Goal: Task Accomplishment & Management: Use online tool/utility

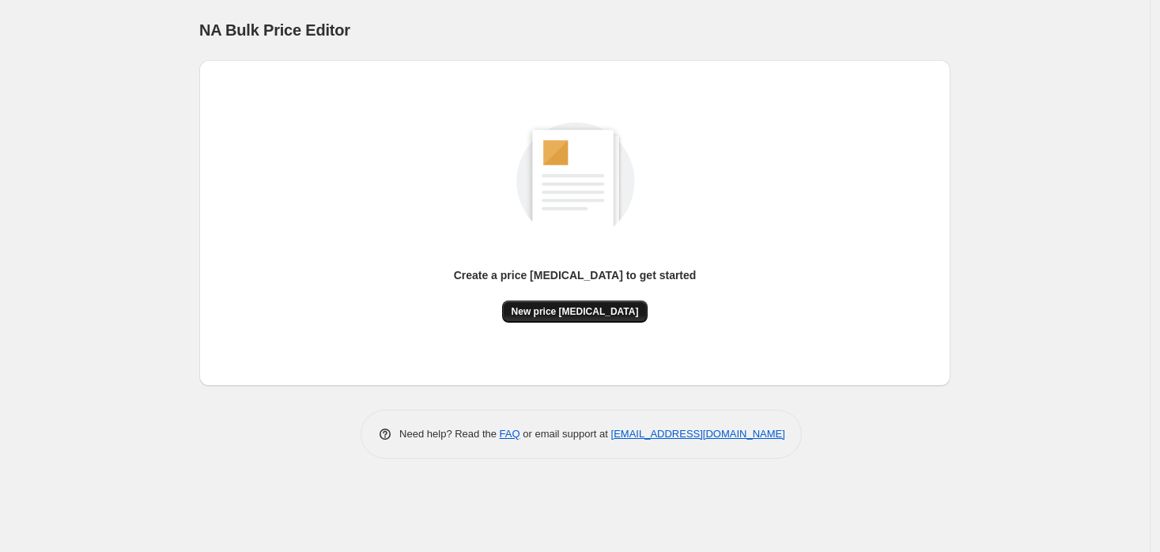
click at [557, 314] on span "New price [MEDICAL_DATA]" at bounding box center [574, 311] width 127 height 13
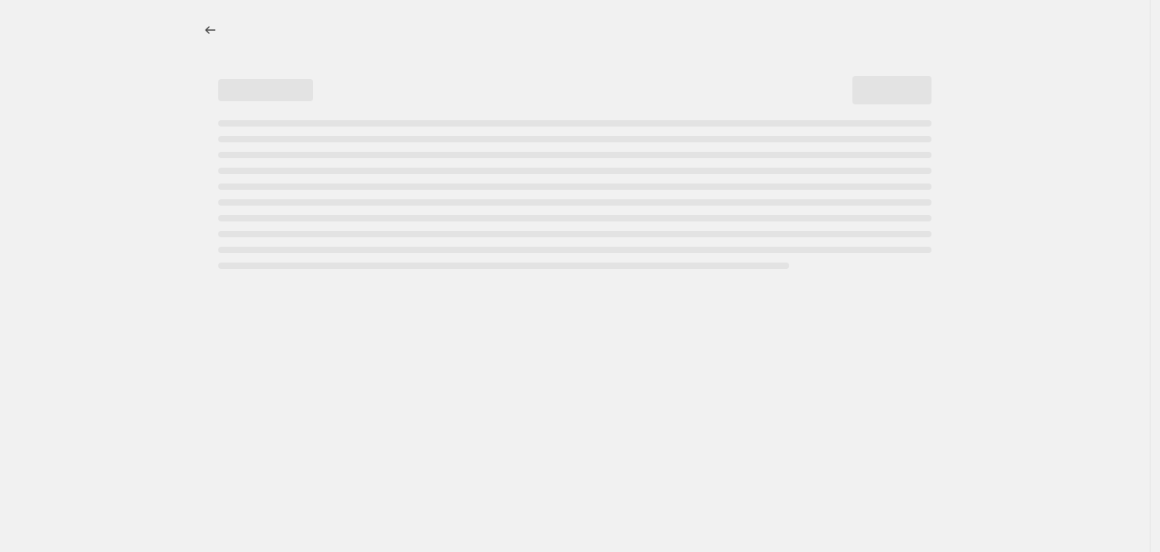
select select "percentage"
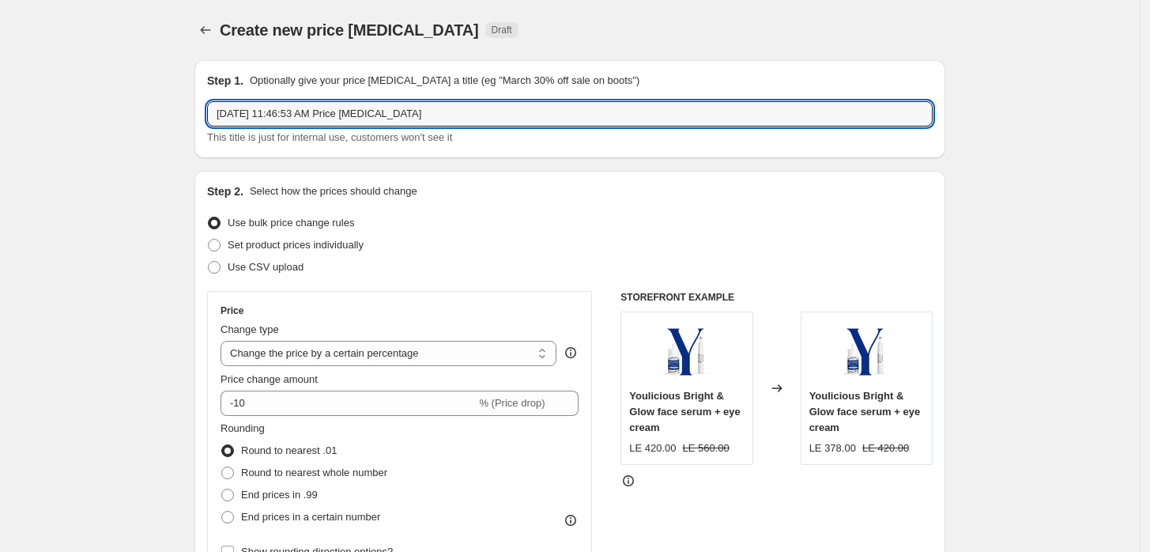
drag, startPoint x: 495, startPoint y: 103, endPoint x: -44, endPoint y: 48, distance: 541.9
click at [0, 48] on html "Home Settings Plans Skip to content Create new price [MEDICAL_DATA]. This page …" at bounding box center [575, 276] width 1150 height 552
type input "buy bluebell get 25% off"
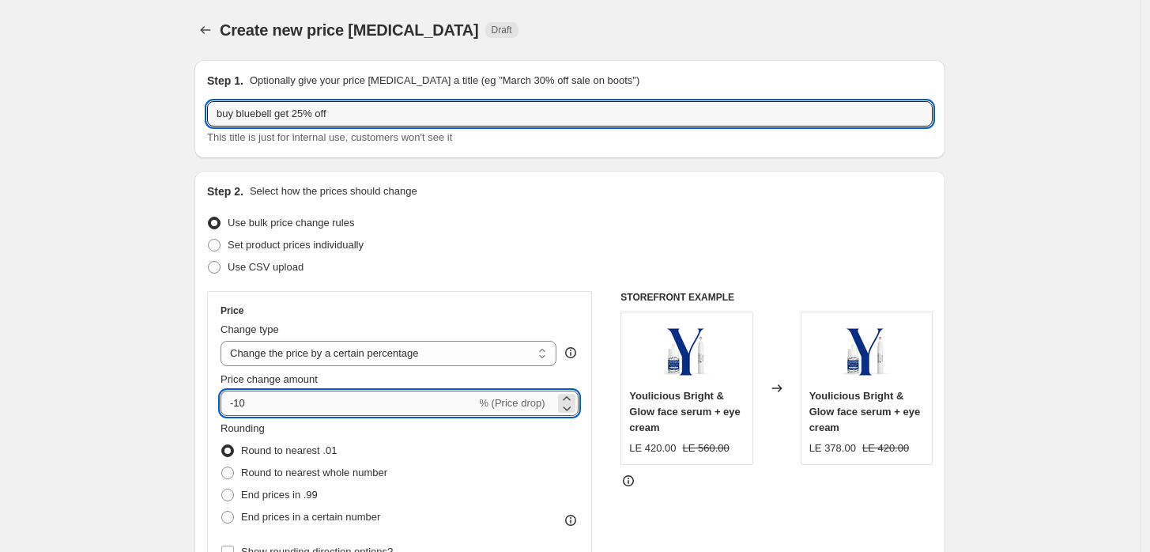
click at [333, 410] on input "-10" at bounding box center [348, 403] width 255 height 25
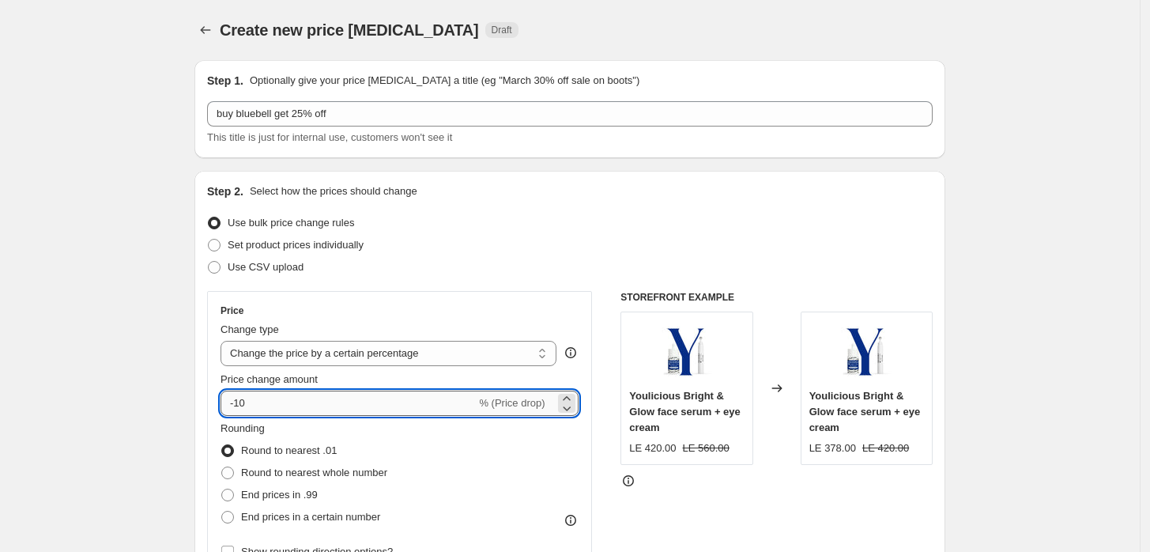
type input "-1"
type input "-25"
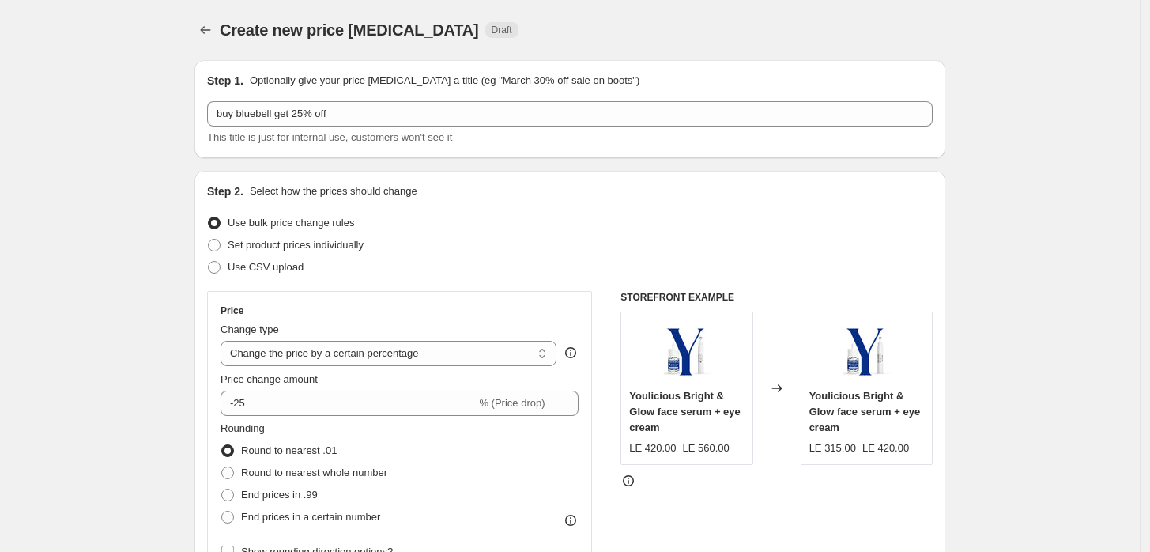
click at [466, 437] on div "Rounding Round to nearest .01 Round to nearest whole number End prices in .99 E…" at bounding box center [400, 475] width 358 height 108
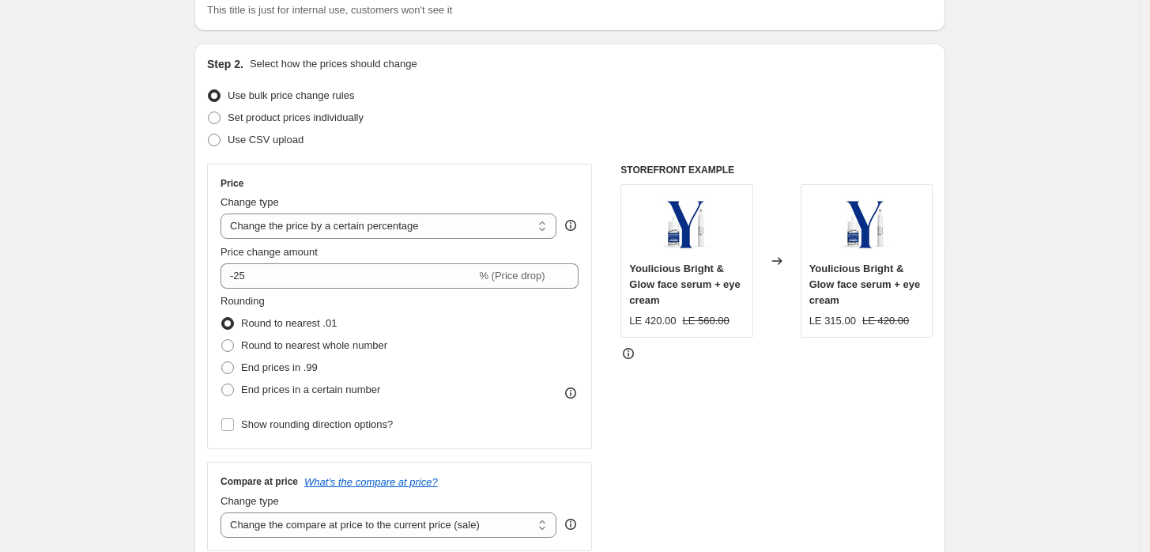
scroll to position [351, 0]
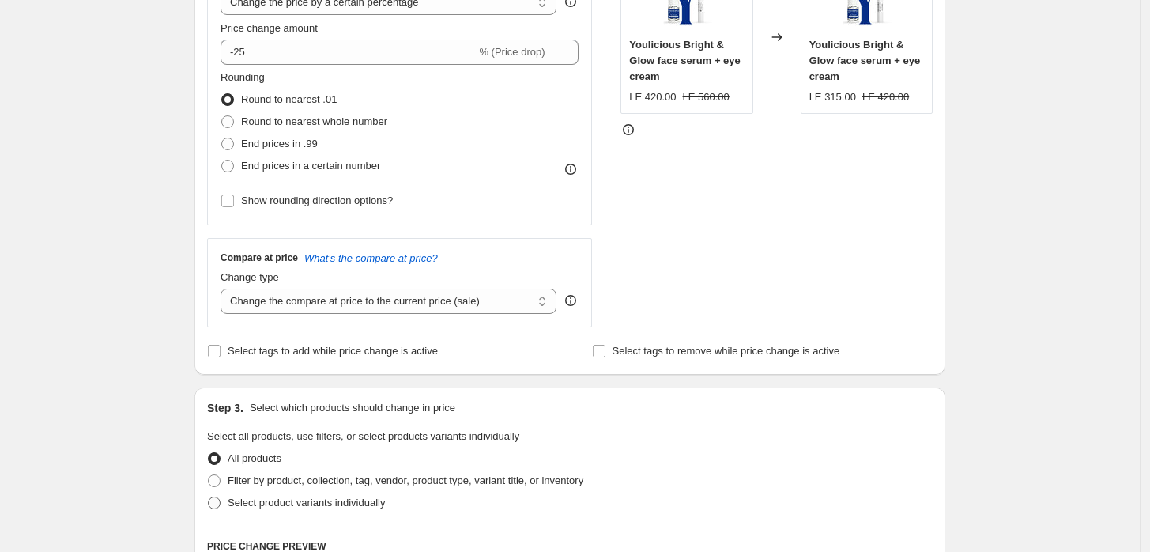
click at [359, 499] on span "Select product variants individually" at bounding box center [306, 502] width 157 height 12
click at [209, 497] on input "Select product variants individually" at bounding box center [208, 496] width 1 height 1
radio input "true"
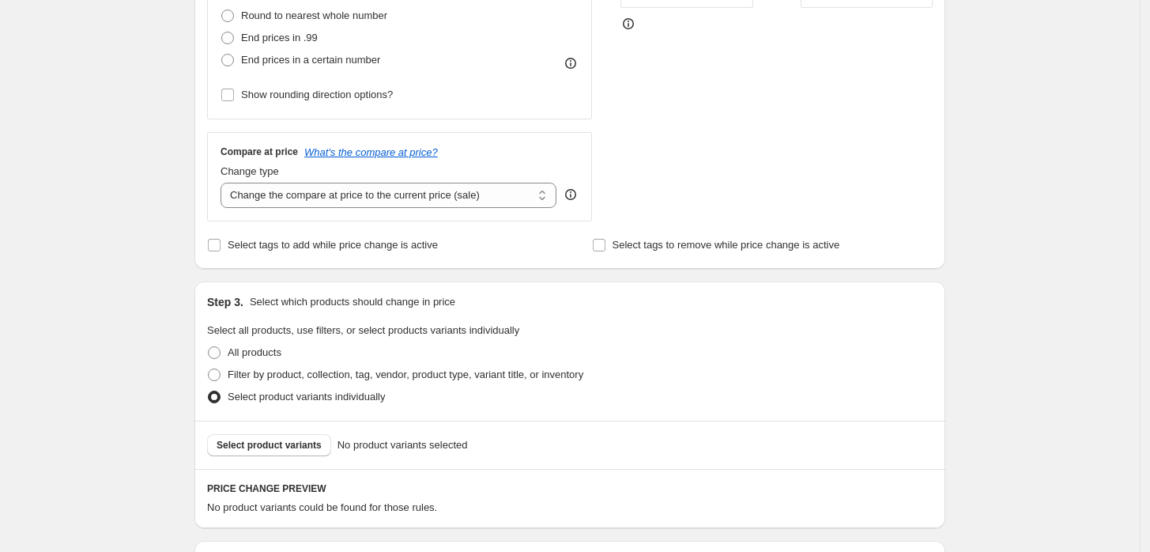
scroll to position [678, 0]
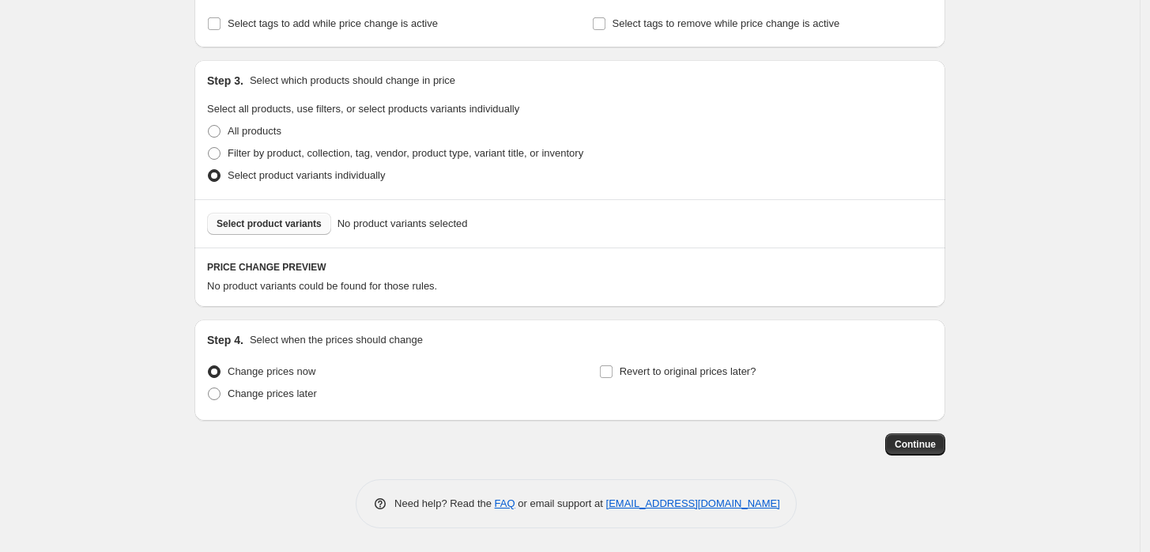
click at [302, 218] on span "Select product variants" at bounding box center [269, 223] width 105 height 13
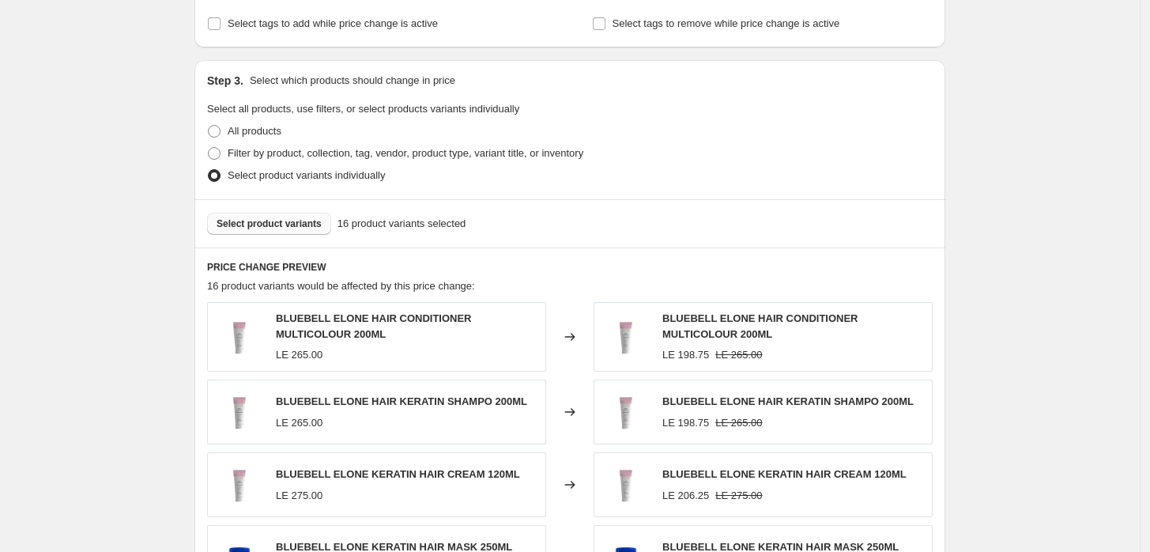
scroll to position [1081, 0]
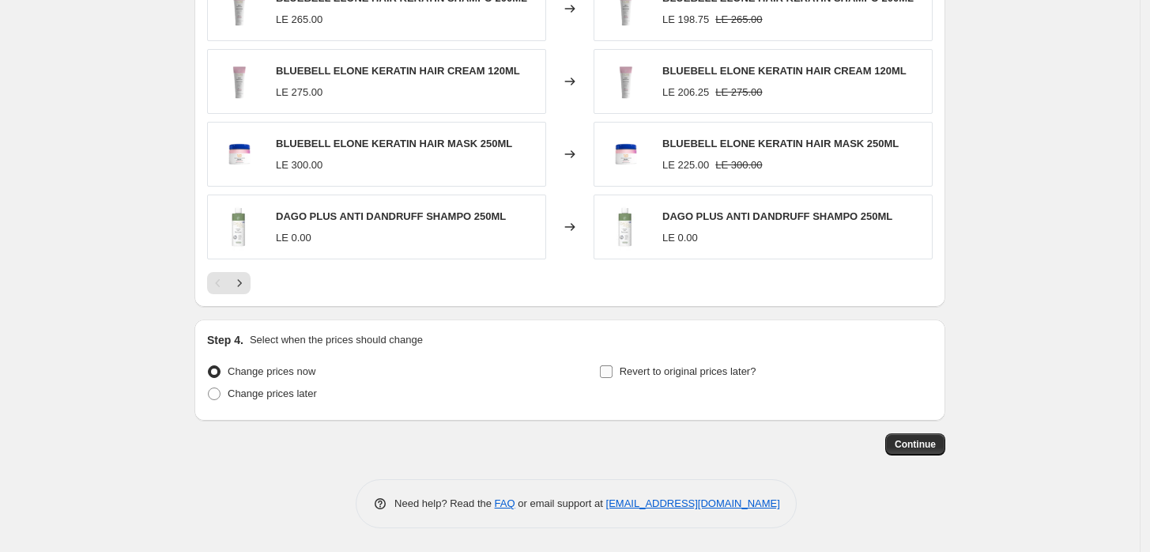
click at [651, 372] on span "Revert to original prices later?" at bounding box center [688, 371] width 137 height 12
click at [613, 372] on input "Revert to original prices later?" at bounding box center [606, 371] width 13 height 13
checkbox input "true"
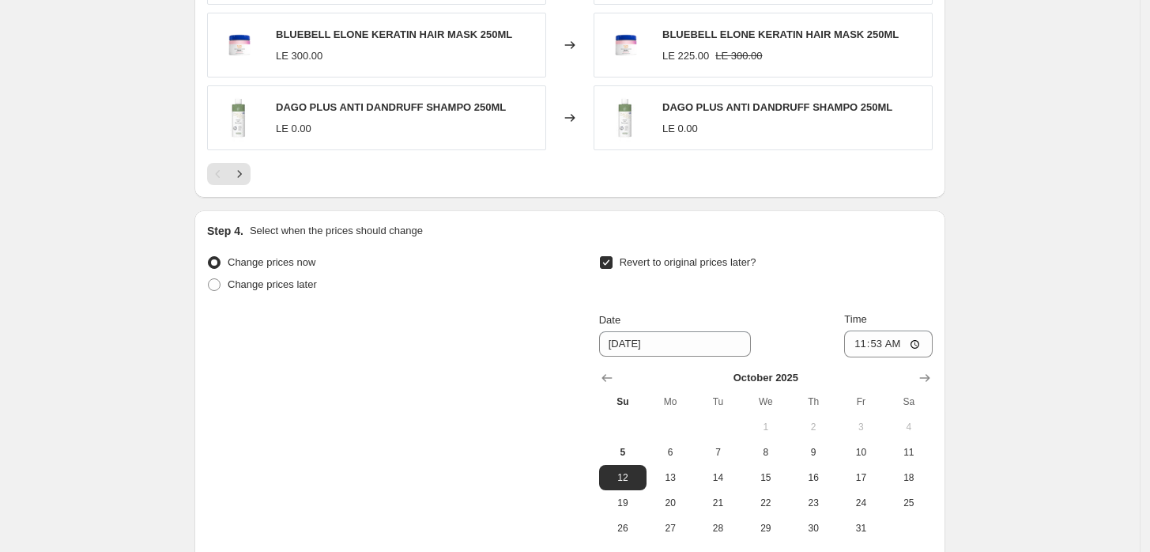
scroll to position [1315, 0]
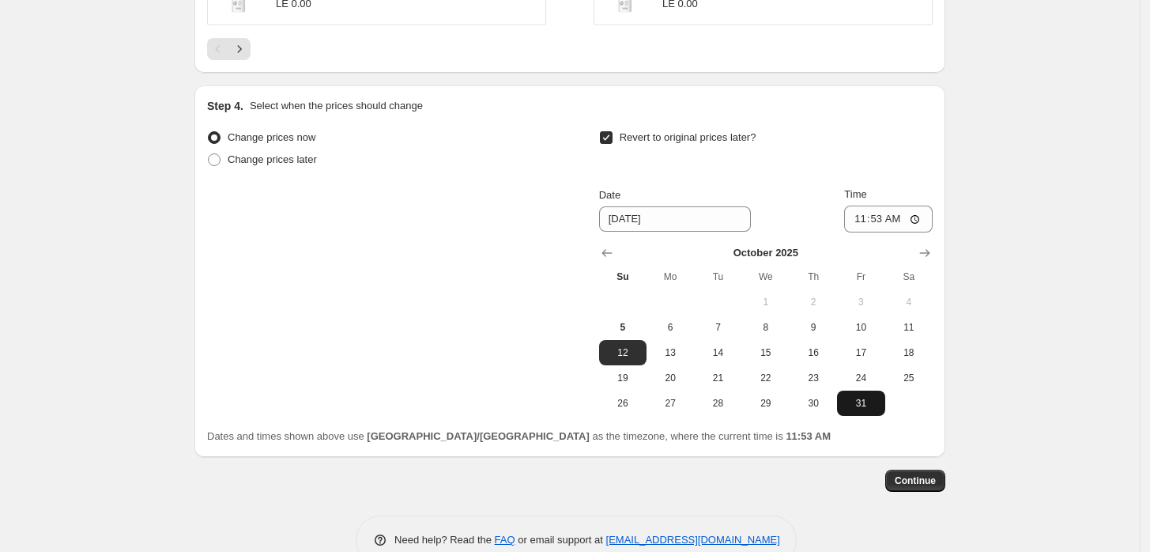
click at [863, 400] on span "31" at bounding box center [861, 403] width 35 height 13
type input "[DATE]"
click at [919, 212] on input "11:53" at bounding box center [888, 219] width 89 height 27
type input "23:59"
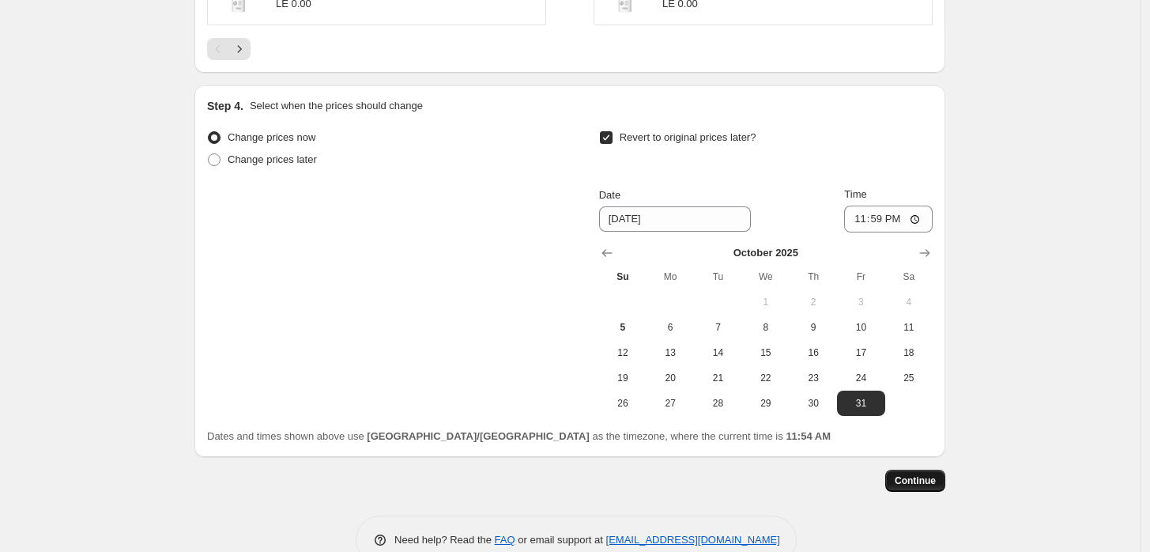
click at [909, 481] on span "Continue" at bounding box center [915, 480] width 41 height 13
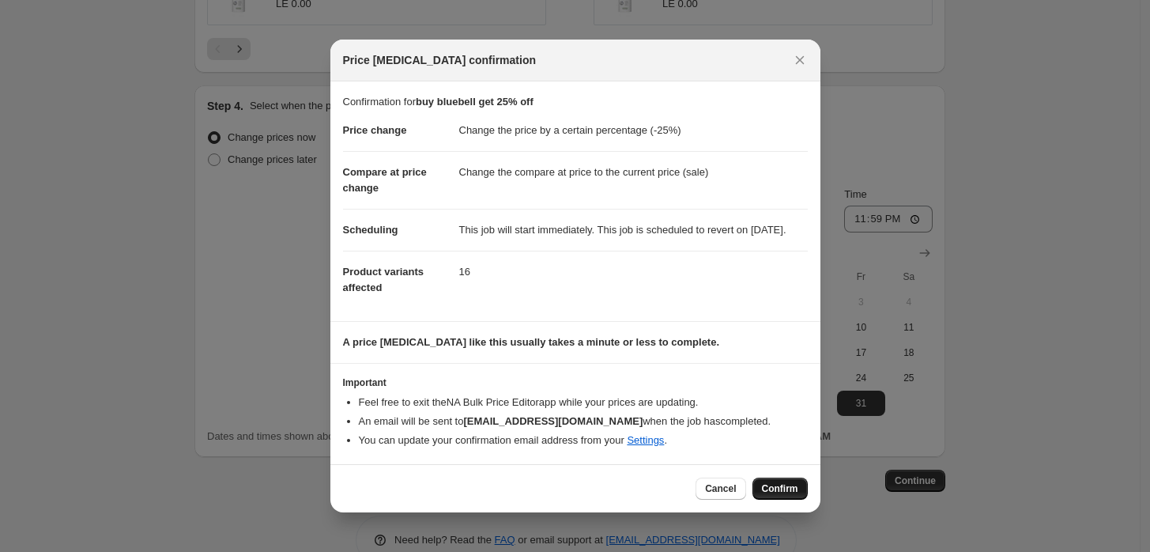
click at [797, 493] on span "Confirm" at bounding box center [780, 488] width 36 height 13
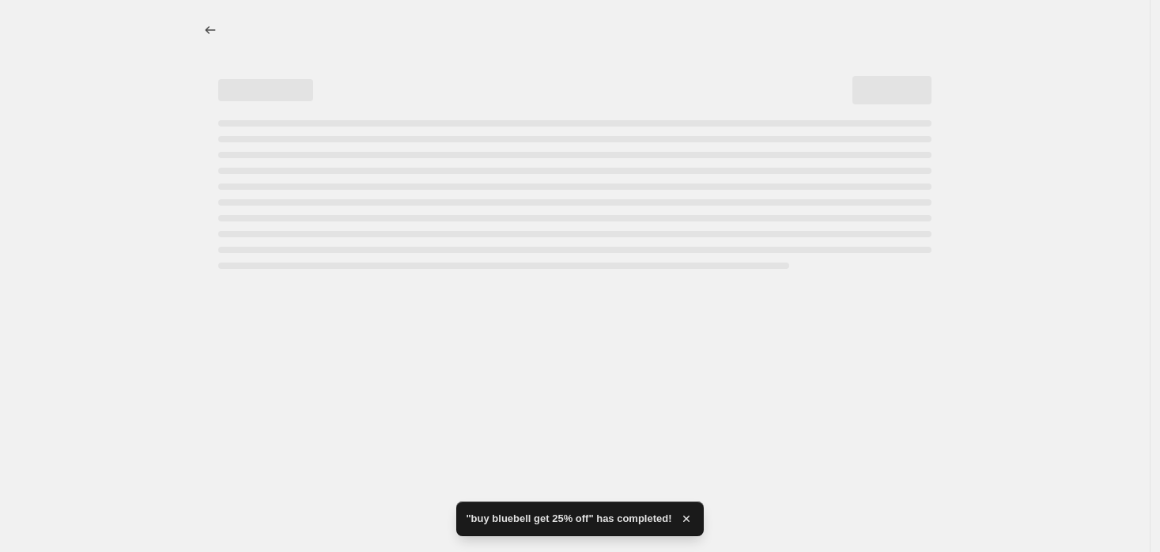
select select "percentage"
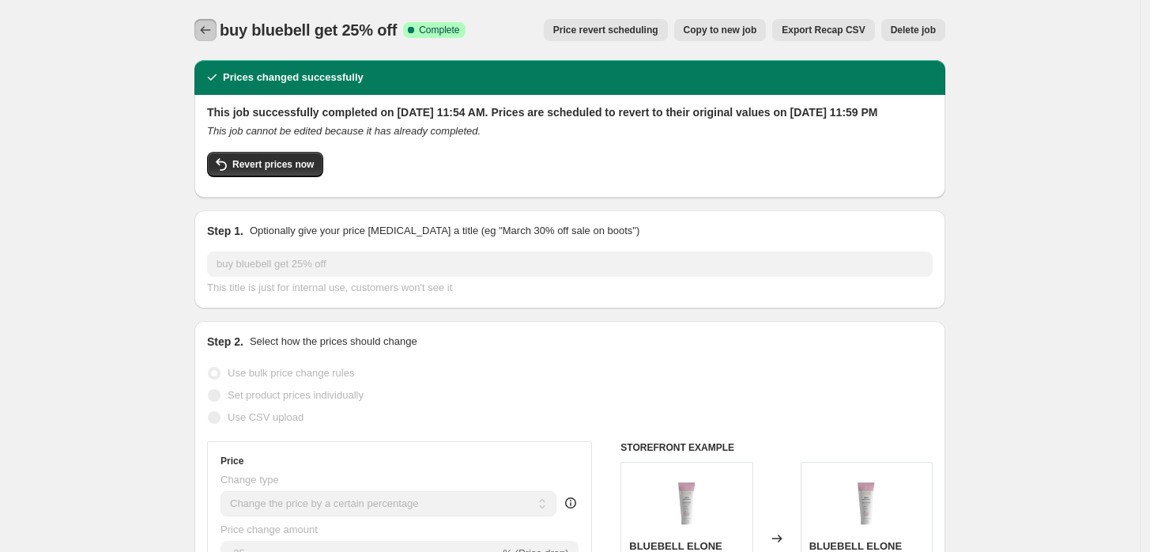
click at [211, 30] on icon "Price change jobs" at bounding box center [206, 30] width 10 height 8
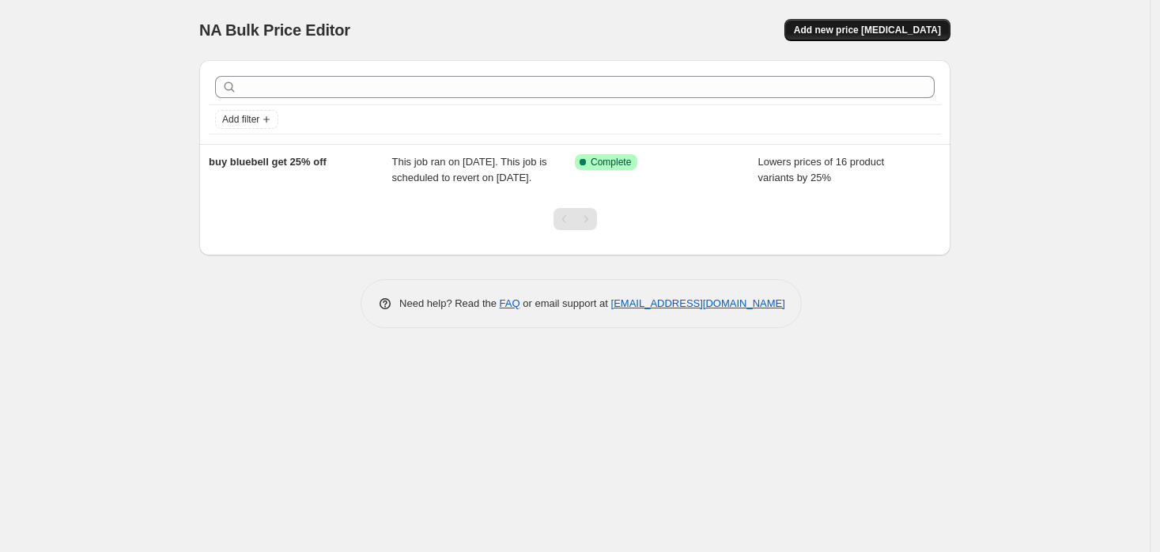
click at [885, 36] on button "Add new price [MEDICAL_DATA]" at bounding box center [867, 30] width 166 height 22
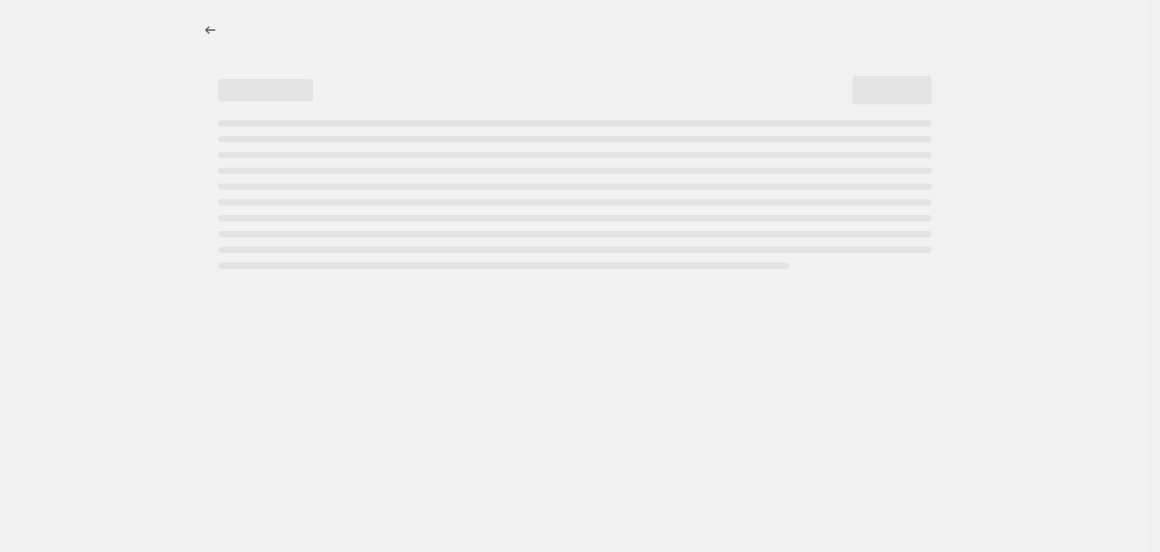
select select "percentage"
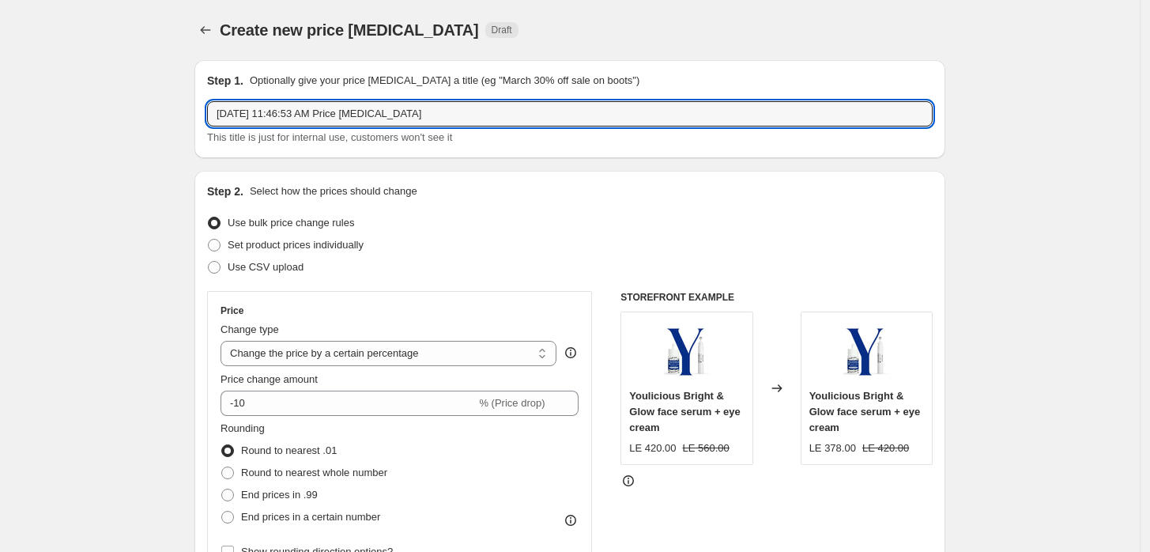
drag, startPoint x: 473, startPoint y: 109, endPoint x: -25, endPoint y: 103, distance: 498.1
click at [0, 103] on html "Home Settings Plans Skip to content Create new price [MEDICAL_DATA]. This page …" at bounding box center [575, 276] width 1150 height 552
type input "buy any item youlicious get 30% off"
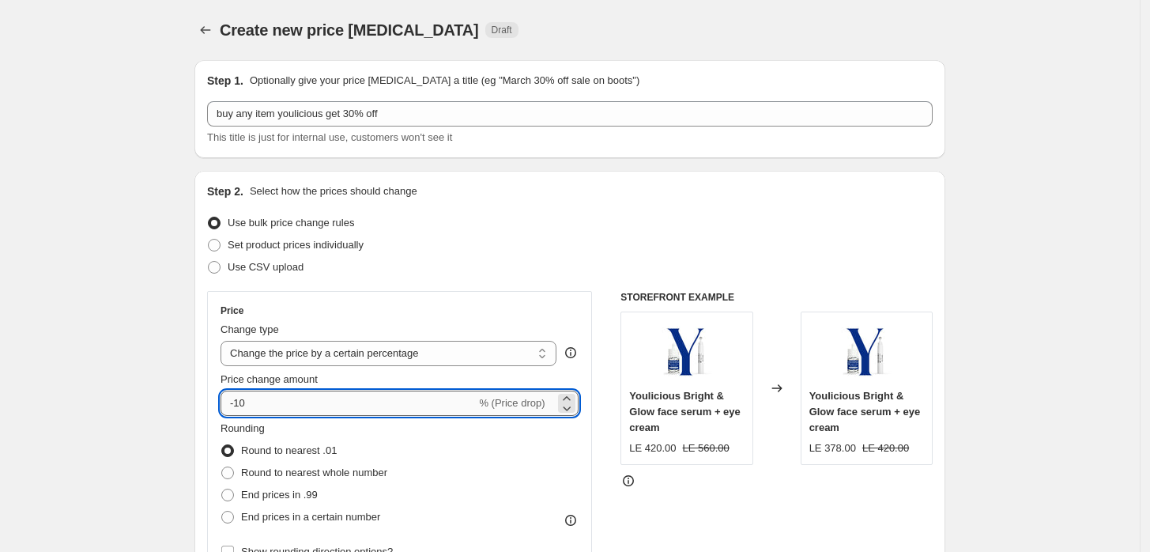
click at [262, 403] on input "-10" at bounding box center [348, 403] width 255 height 25
type input "-1"
type input "-30"
click at [441, 488] on div "Rounding Round to nearest .01 Round to nearest whole number End prices in .99 E…" at bounding box center [400, 475] width 358 height 108
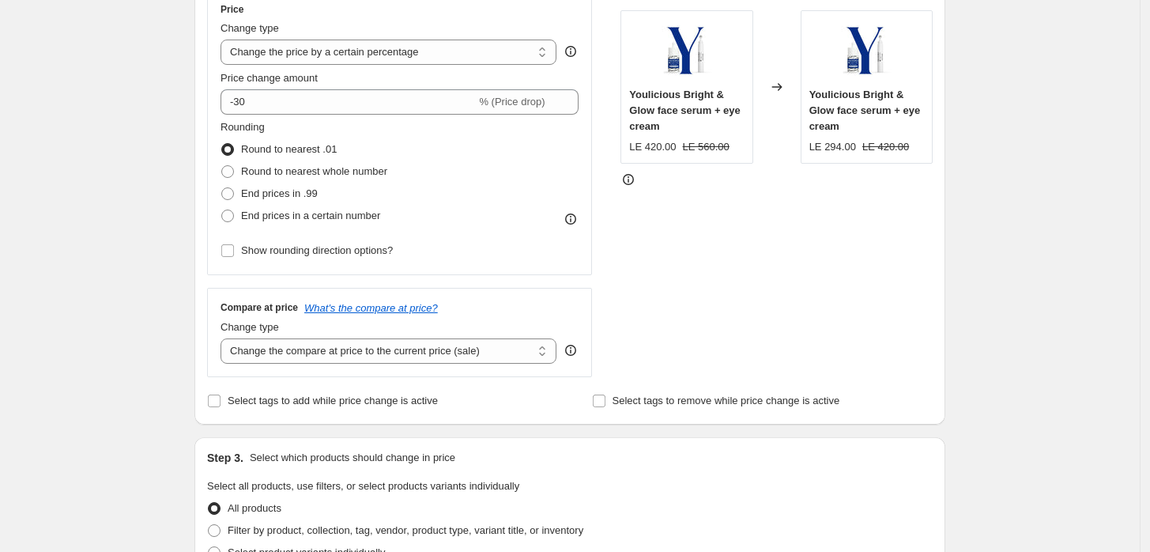
scroll to position [351, 0]
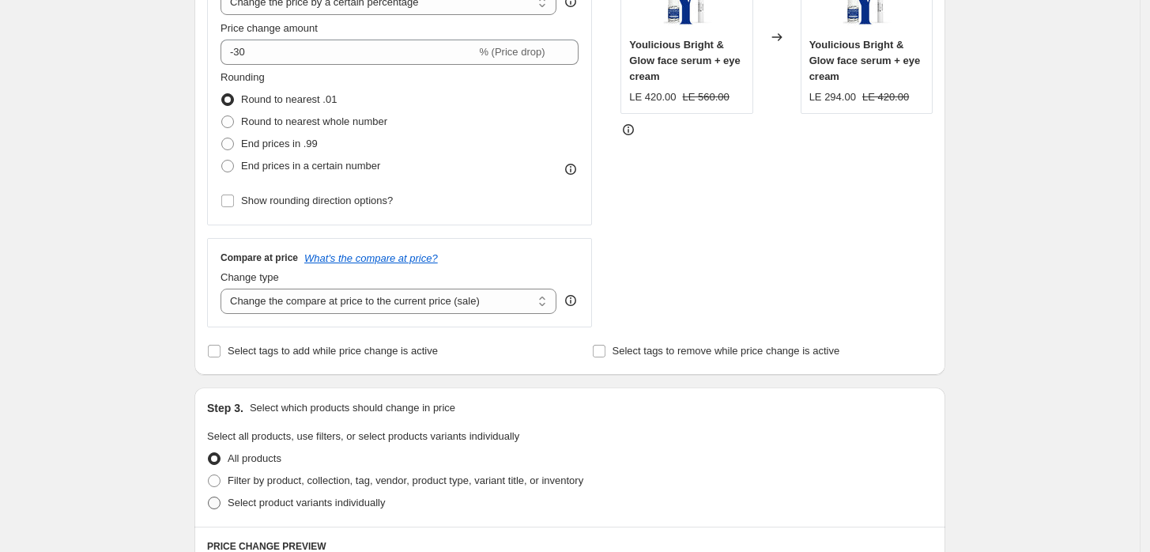
click at [266, 496] on span "Select product variants individually" at bounding box center [306, 502] width 157 height 12
click at [209, 496] on input "Select product variants individually" at bounding box center [208, 496] width 1 height 1
radio input "true"
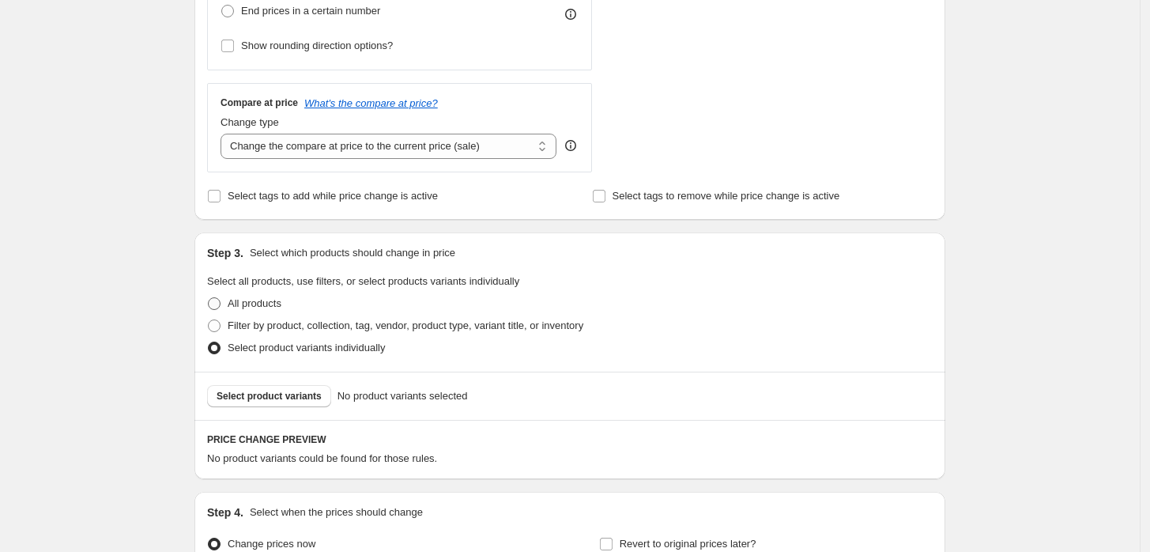
scroll to position [585, 0]
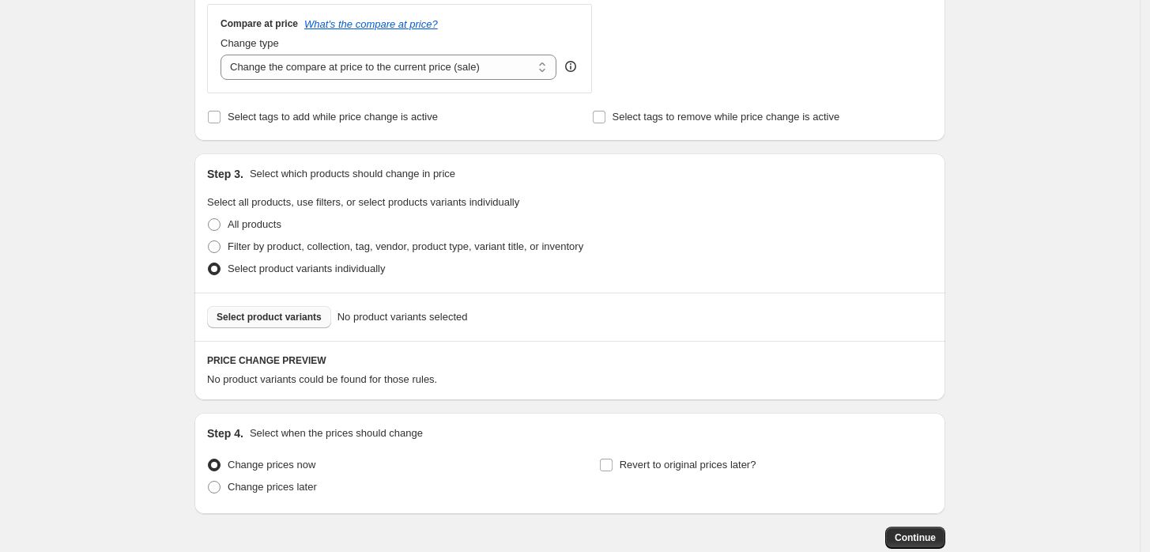
click at [251, 313] on span "Select product variants" at bounding box center [269, 317] width 105 height 13
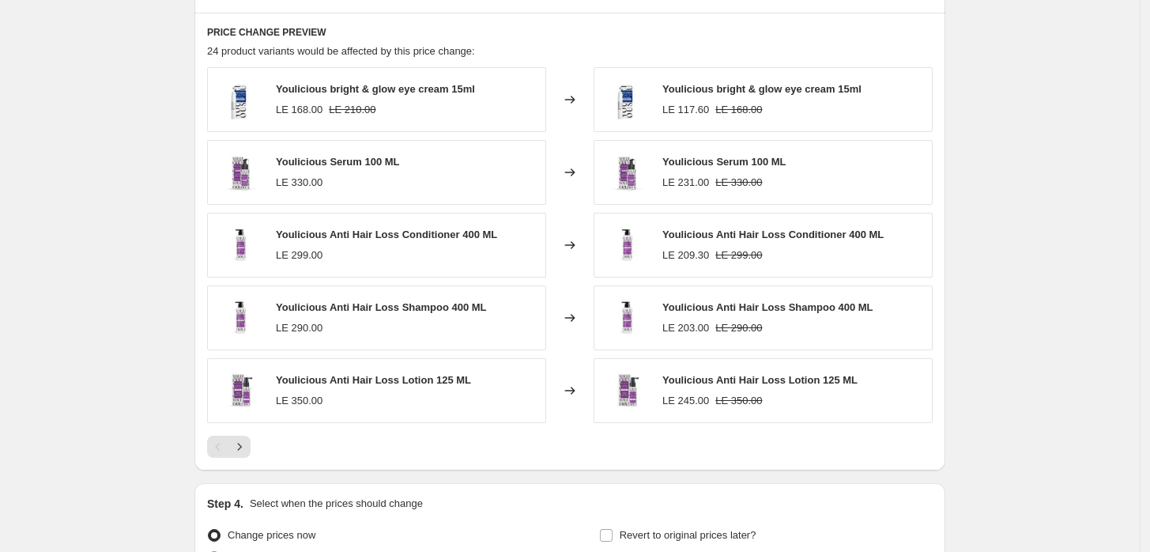
scroll to position [1076, 0]
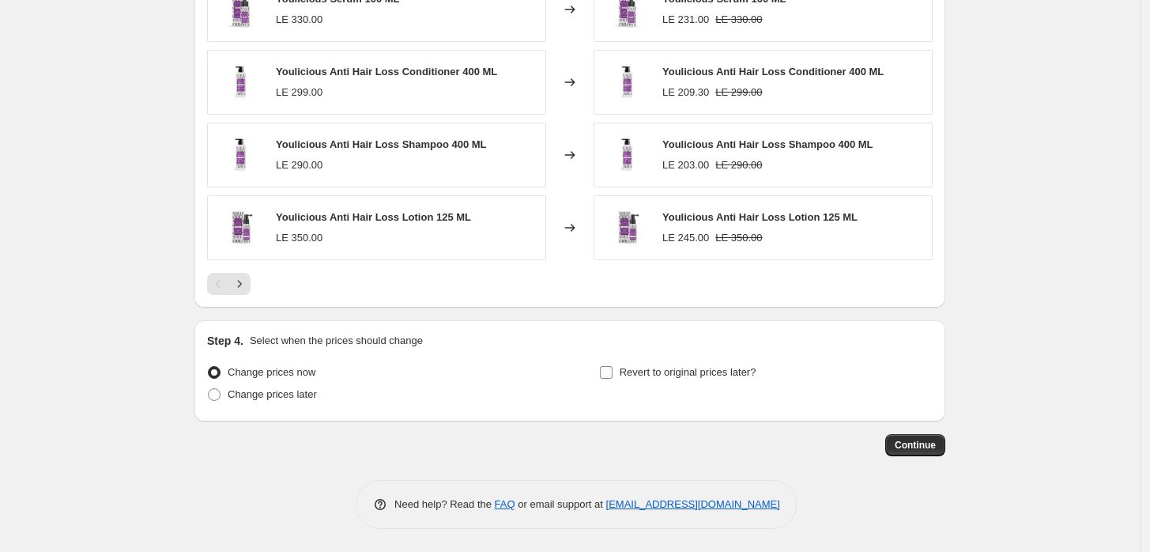
click at [702, 366] on span "Revert to original prices later?" at bounding box center [688, 372] width 137 height 12
click at [613, 366] on input "Revert to original prices later?" at bounding box center [606, 372] width 13 height 13
checkbox input "true"
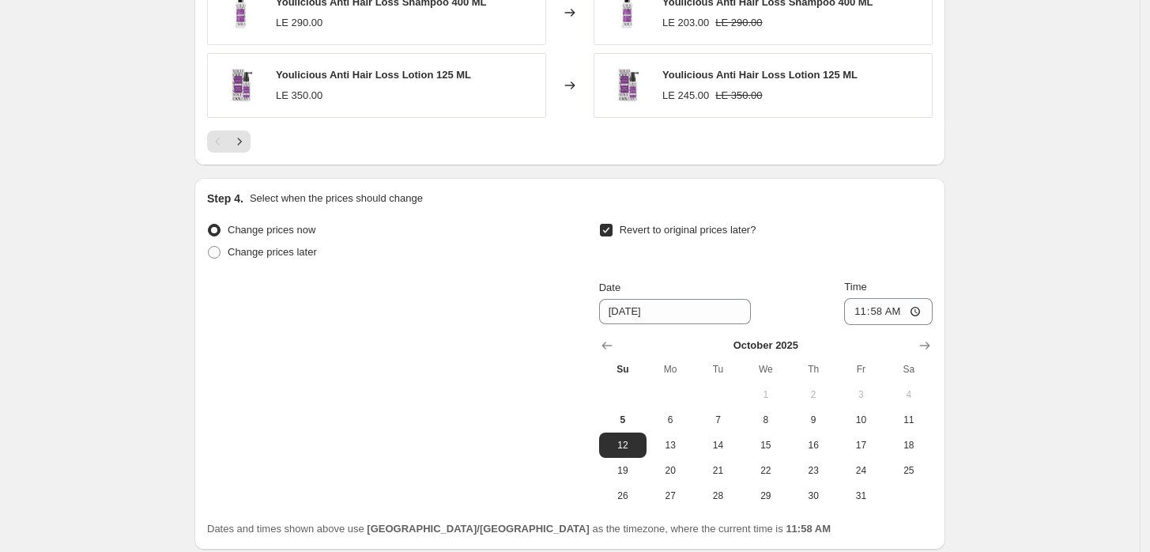
scroll to position [1347, 0]
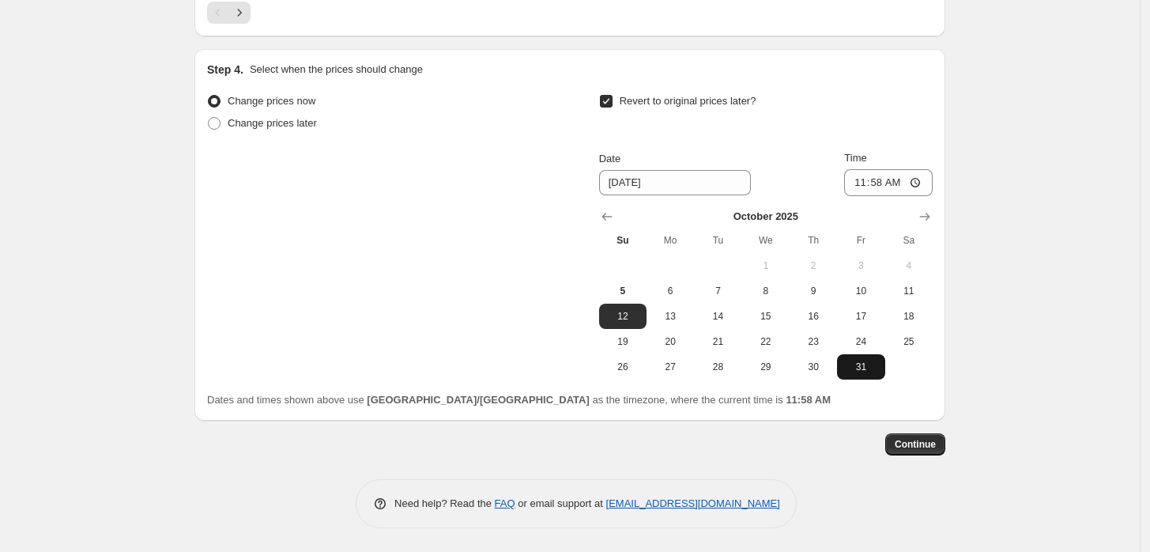
click at [878, 365] on span "31" at bounding box center [861, 366] width 35 height 13
type input "[DATE]"
click at [923, 179] on input "11:58" at bounding box center [888, 182] width 89 height 27
type input "23:59"
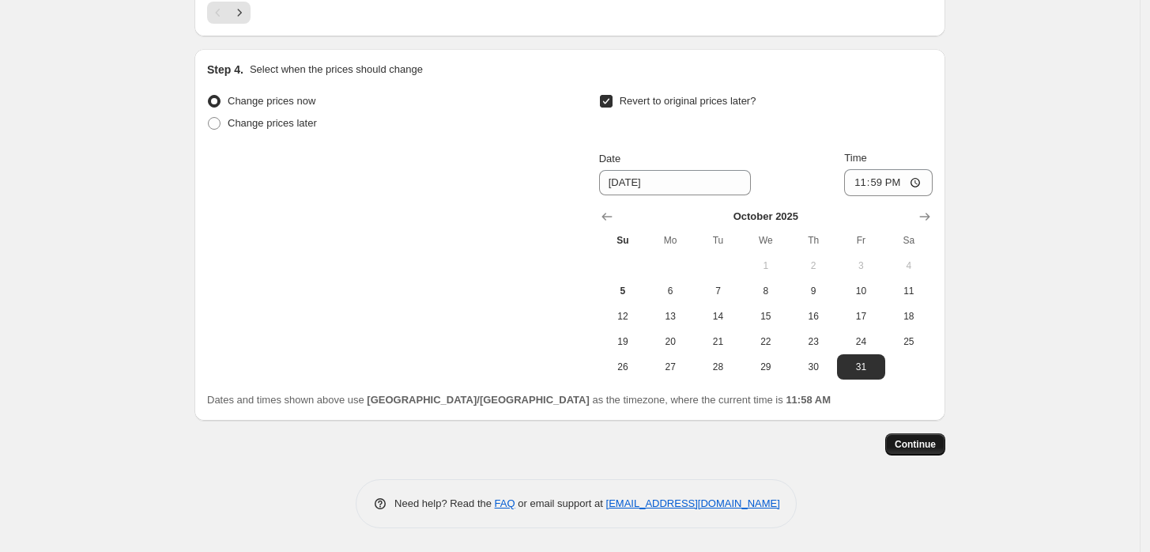
click at [919, 438] on button "Continue" at bounding box center [915, 444] width 60 height 22
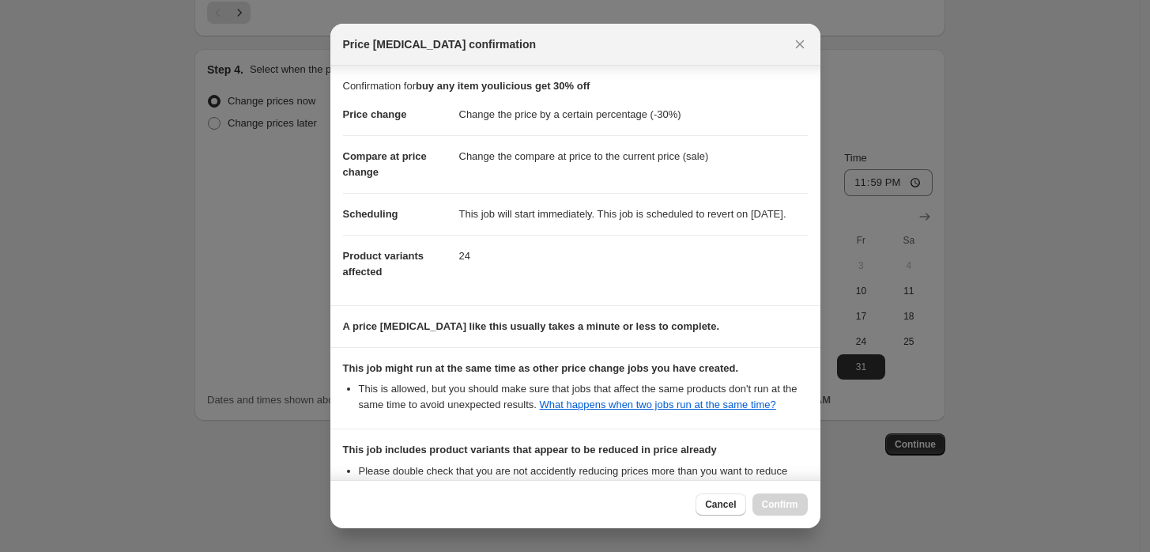
scroll to position [226, 0]
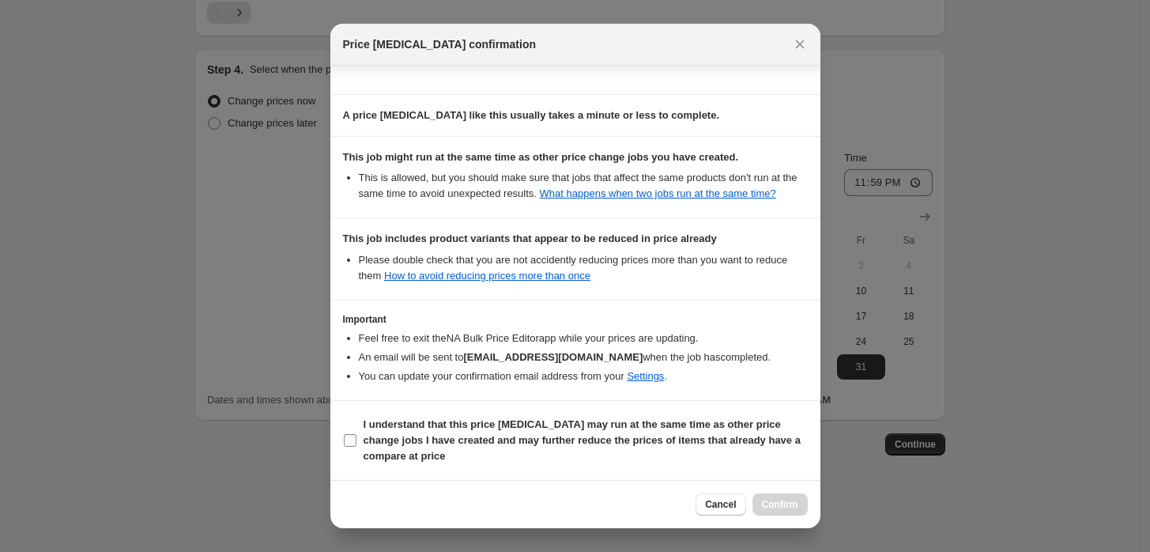
click at [353, 439] on input "I understand that this price [MEDICAL_DATA] may run at the same time as other p…" at bounding box center [350, 440] width 13 height 13
checkbox input "true"
click at [792, 502] on span "Confirm" at bounding box center [780, 504] width 36 height 13
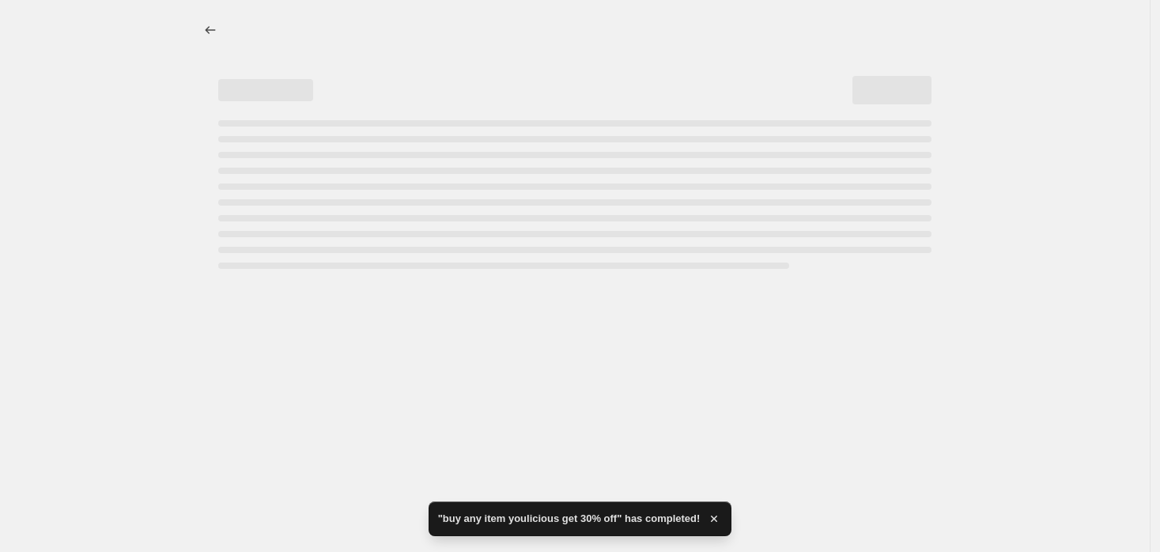
select select "percentage"
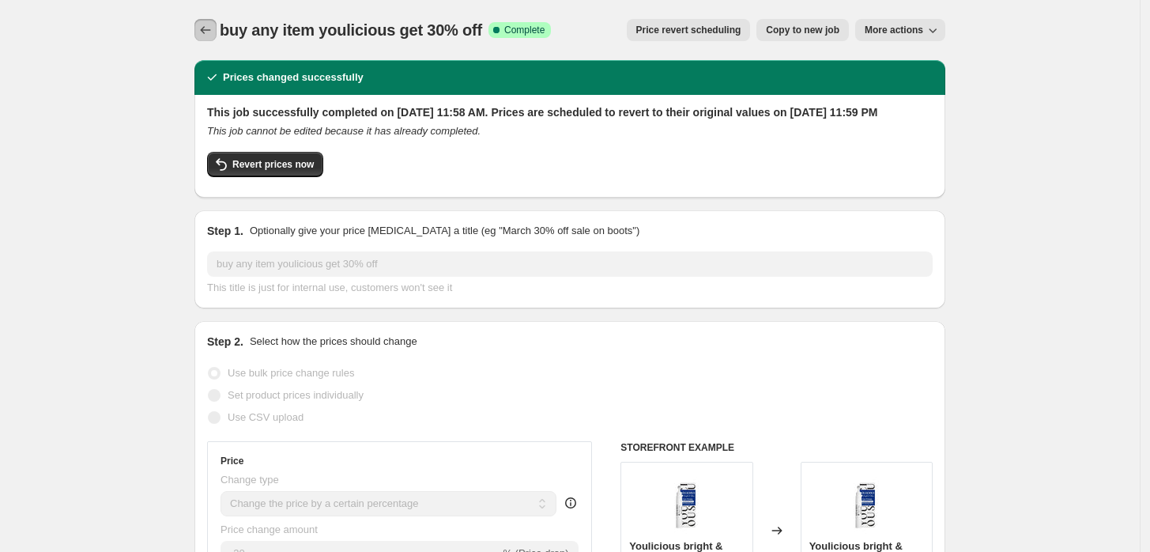
click at [209, 31] on icon "Price change jobs" at bounding box center [206, 30] width 16 height 16
